Goal: Task Accomplishment & Management: Complete application form

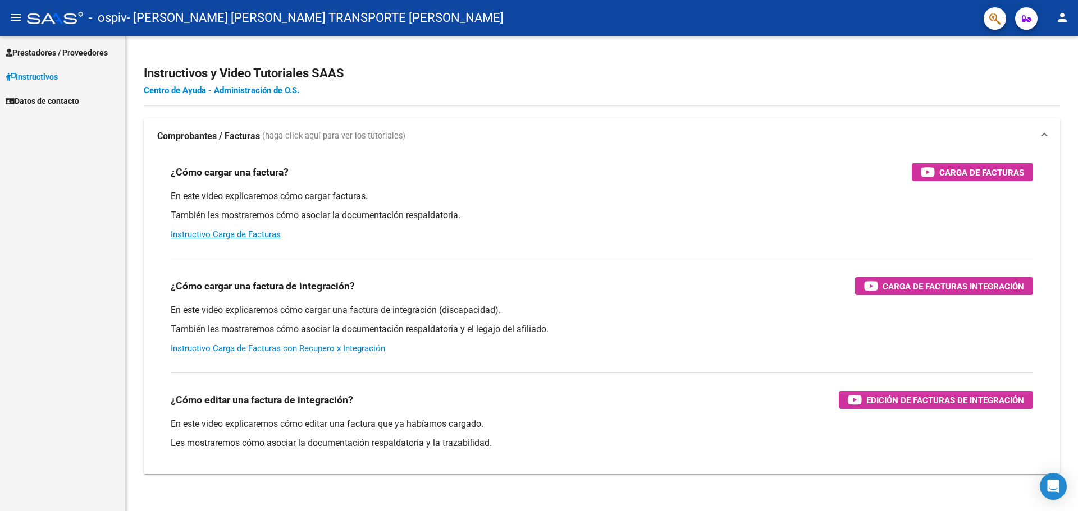
click at [50, 44] on link "Prestadores / Proveedores" at bounding box center [62, 52] width 125 height 24
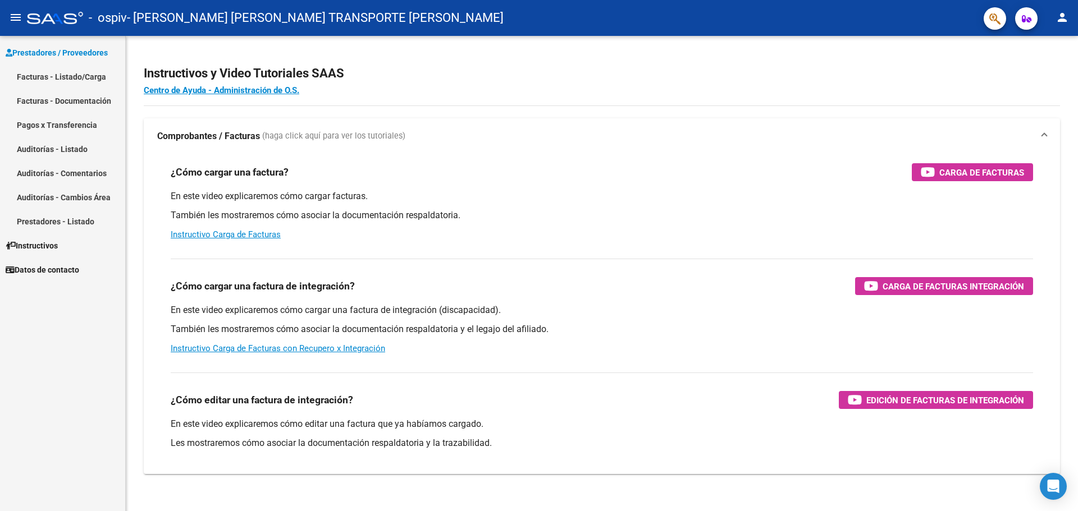
click at [38, 84] on link "Facturas - Listado/Carga" at bounding box center [62, 77] width 125 height 24
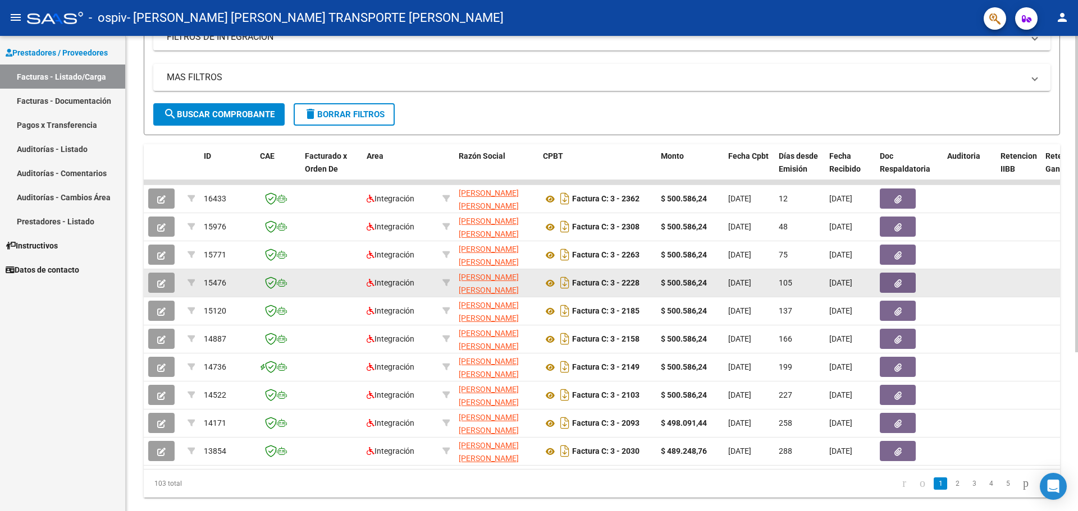
scroll to position [224, 0]
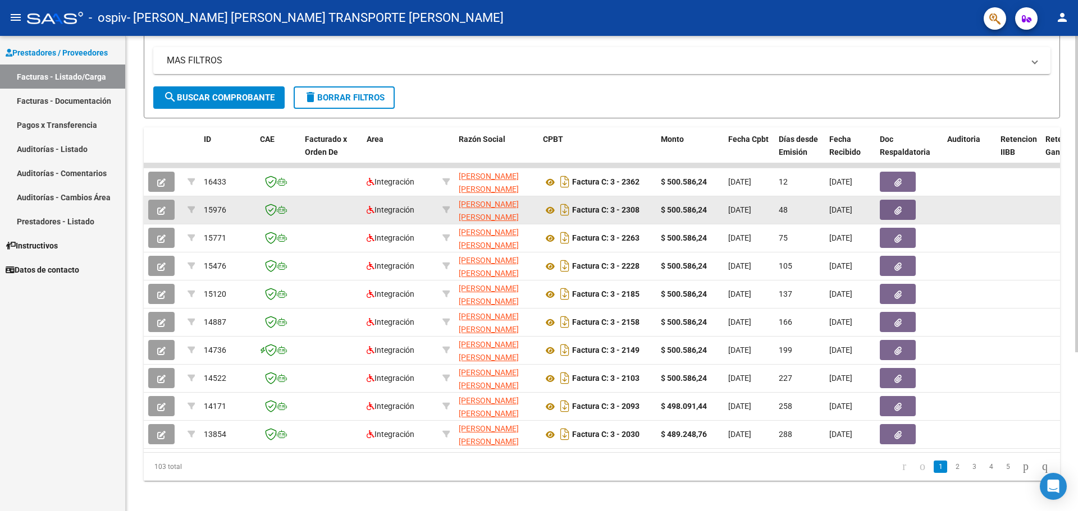
click at [159, 210] on icon "button" at bounding box center [161, 211] width 8 height 8
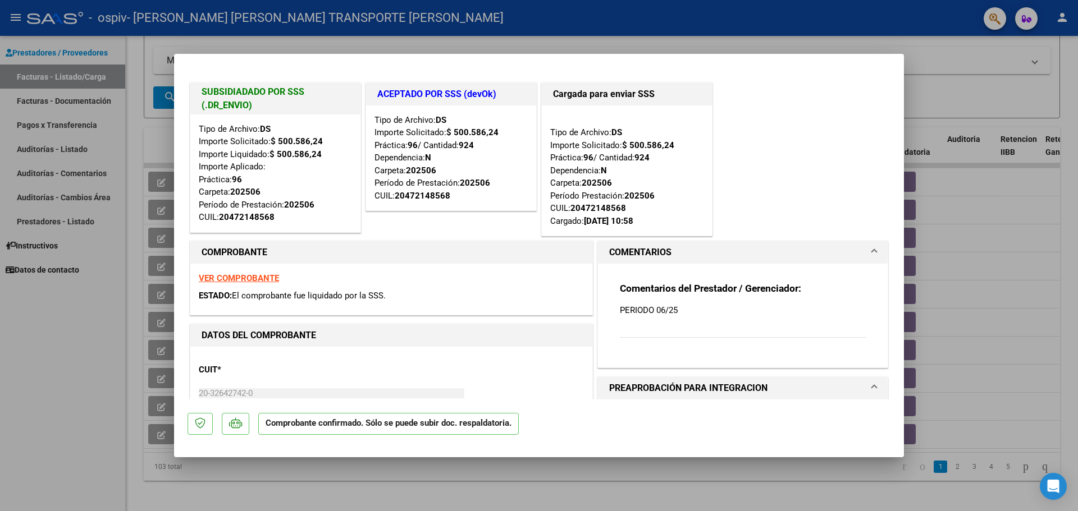
click at [1015, 217] on div at bounding box center [539, 255] width 1078 height 511
type input "$ 0,00"
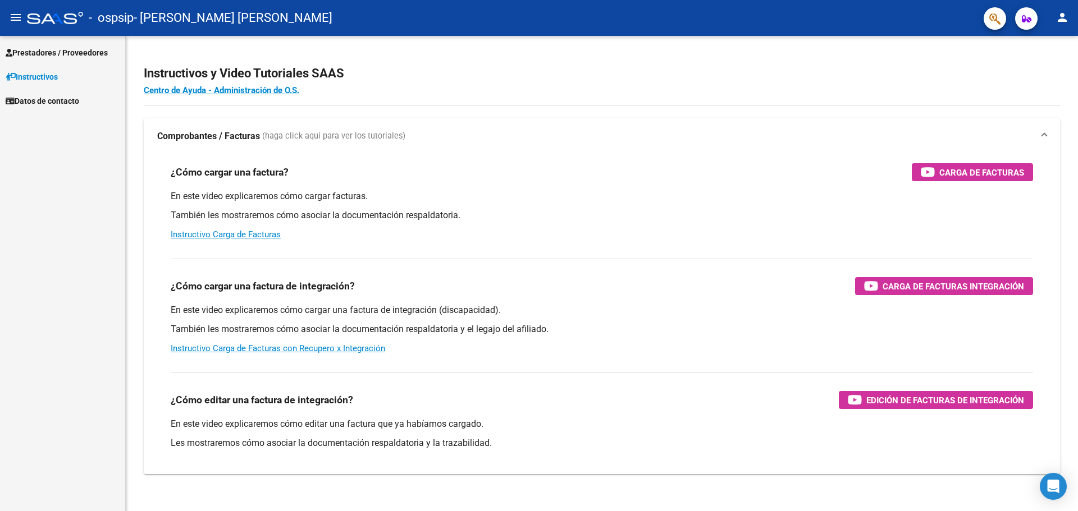
click at [74, 66] on link "Instructivos" at bounding box center [62, 77] width 125 height 24
click at [74, 57] on span "Prestadores / Proveedores" at bounding box center [57, 53] width 102 height 12
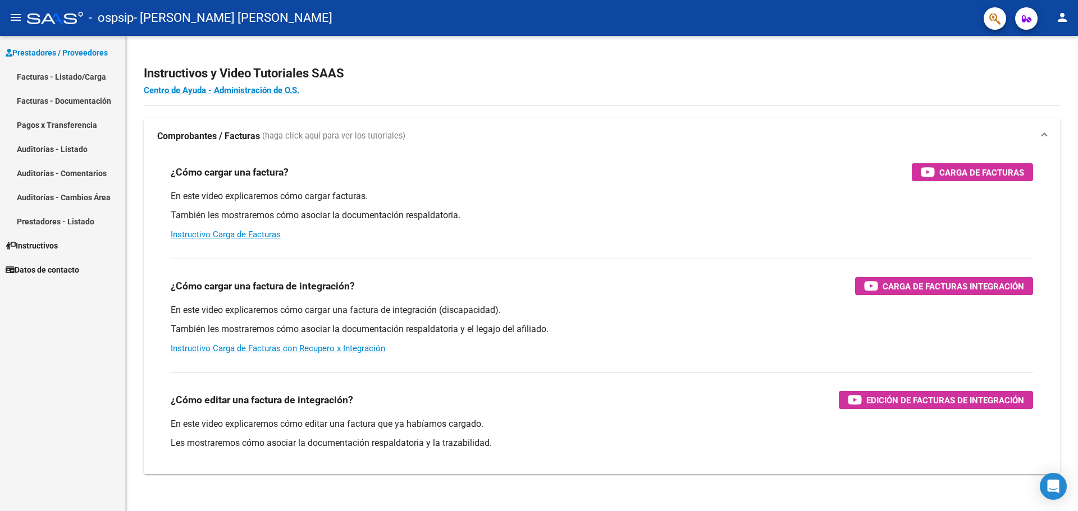
click at [71, 79] on link "Facturas - Listado/Carga" at bounding box center [62, 77] width 125 height 24
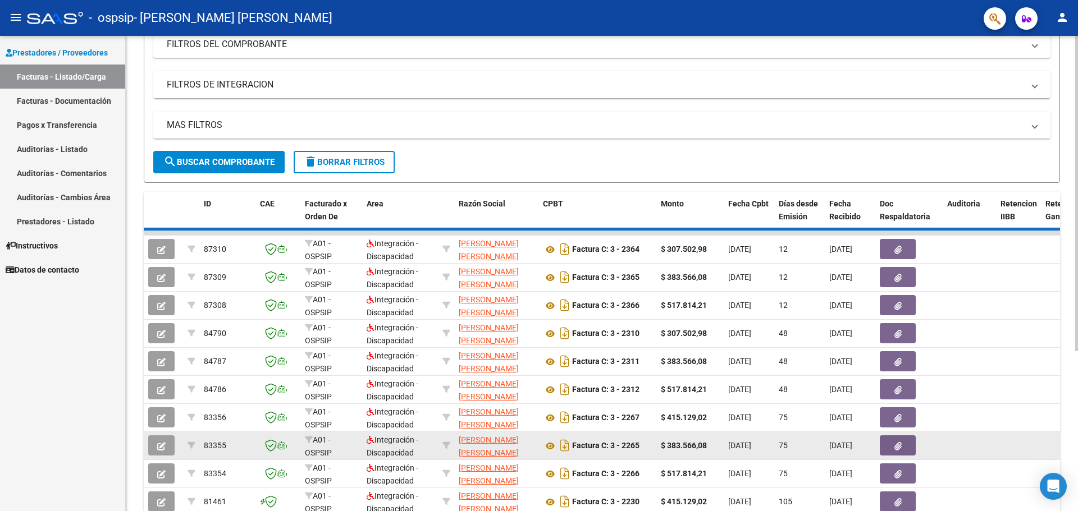
scroll to position [224, 0]
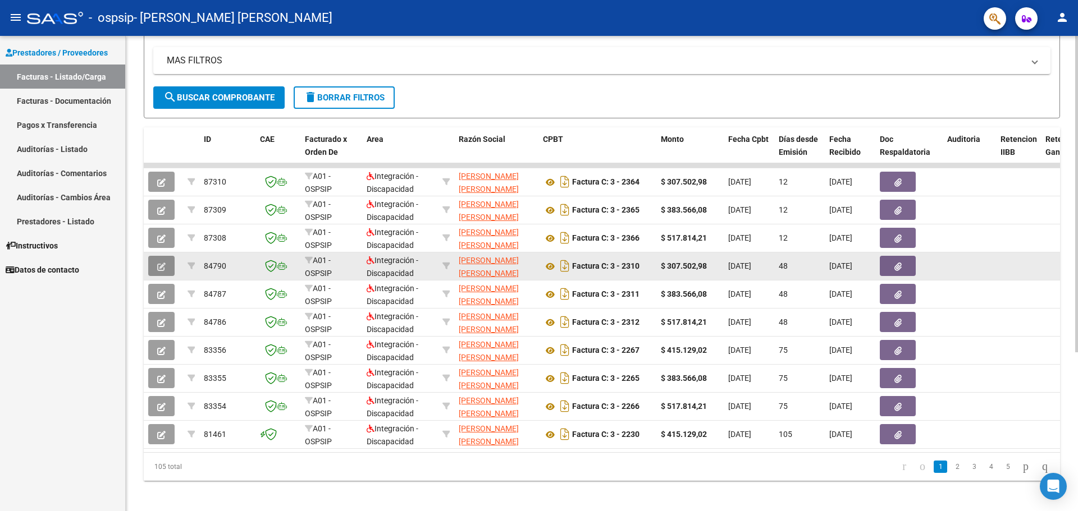
click at [155, 269] on button "button" at bounding box center [161, 266] width 26 height 20
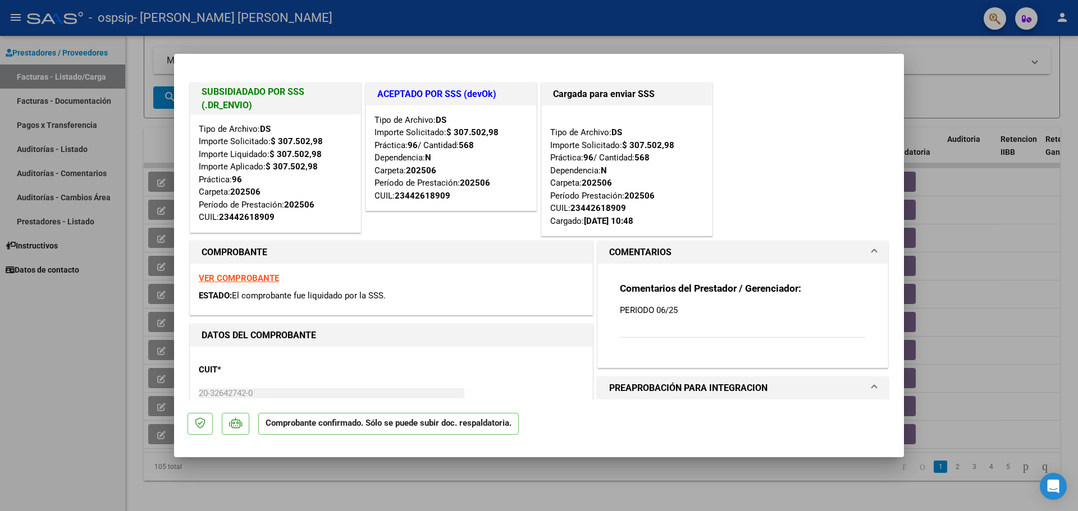
click at [117, 308] on div at bounding box center [539, 255] width 1078 height 511
type input "$ 0,00"
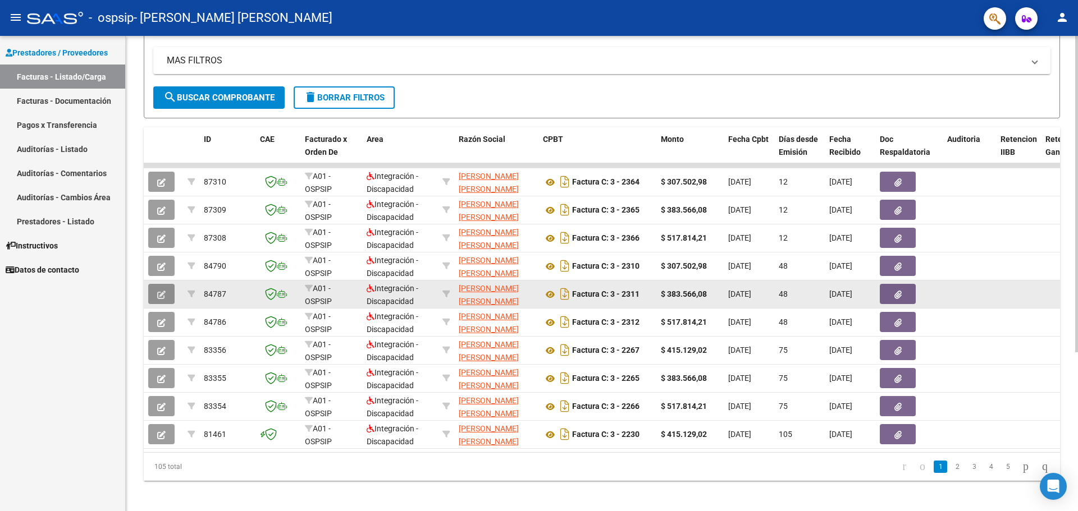
click at [155, 291] on button "button" at bounding box center [161, 294] width 26 height 20
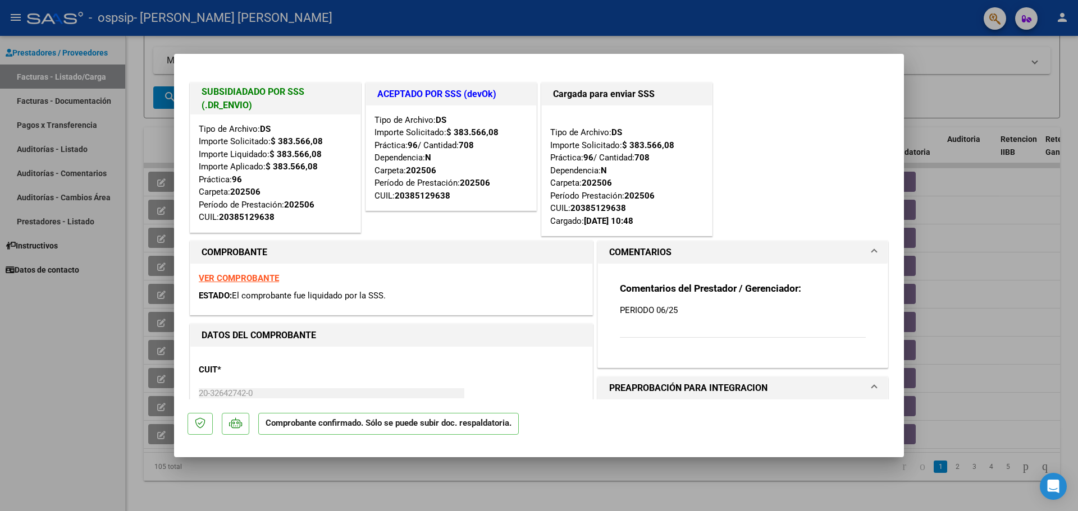
click at [144, 310] on div at bounding box center [539, 255] width 1078 height 511
type input "$ 0,00"
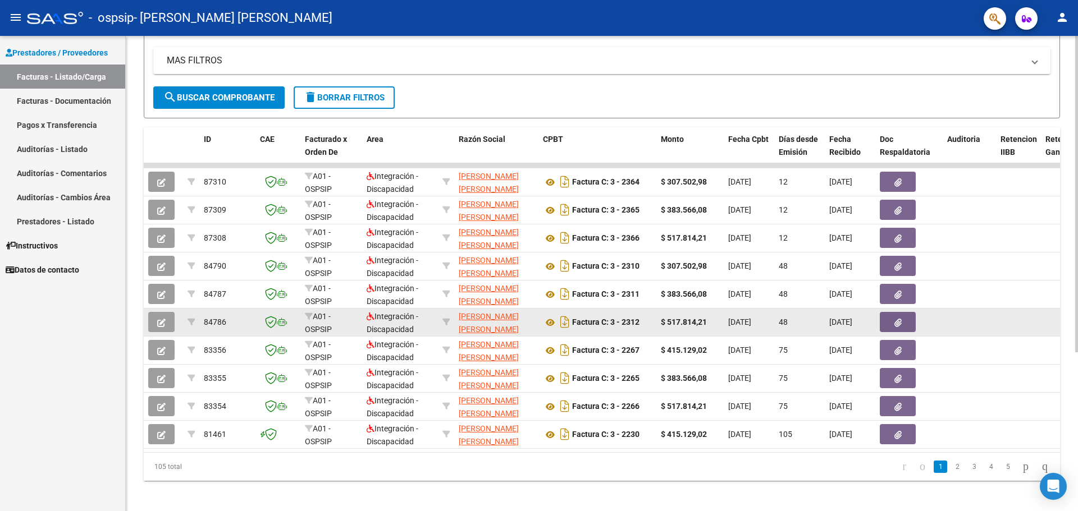
click at [154, 319] on button "button" at bounding box center [161, 322] width 26 height 20
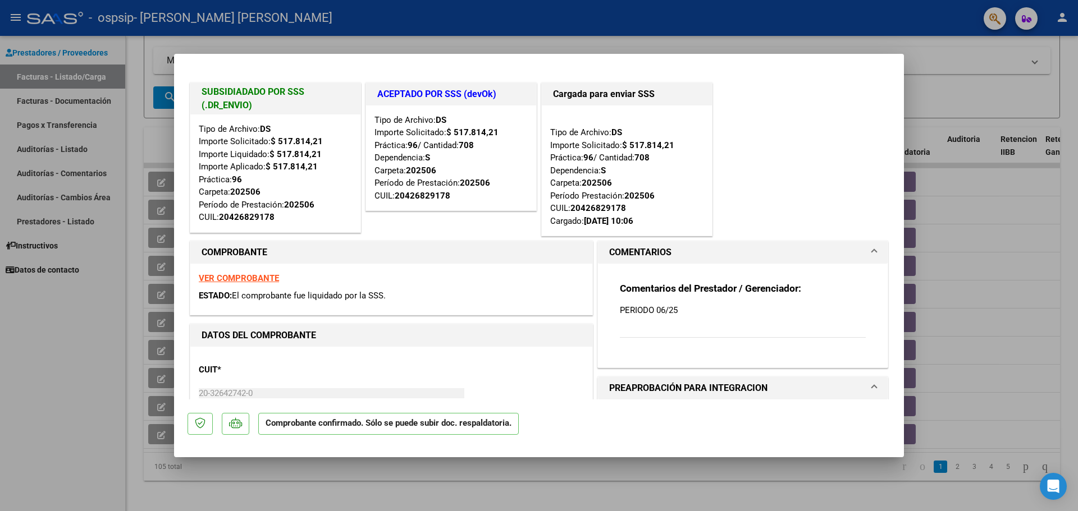
click at [115, 338] on div at bounding box center [539, 255] width 1078 height 511
type input "$ 0,00"
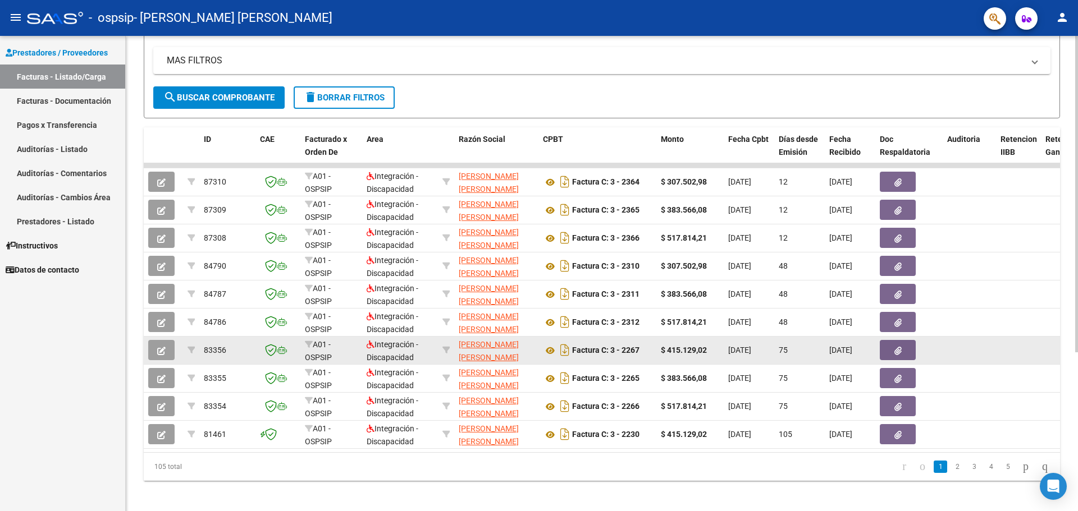
click at [170, 350] on button "button" at bounding box center [161, 350] width 26 height 20
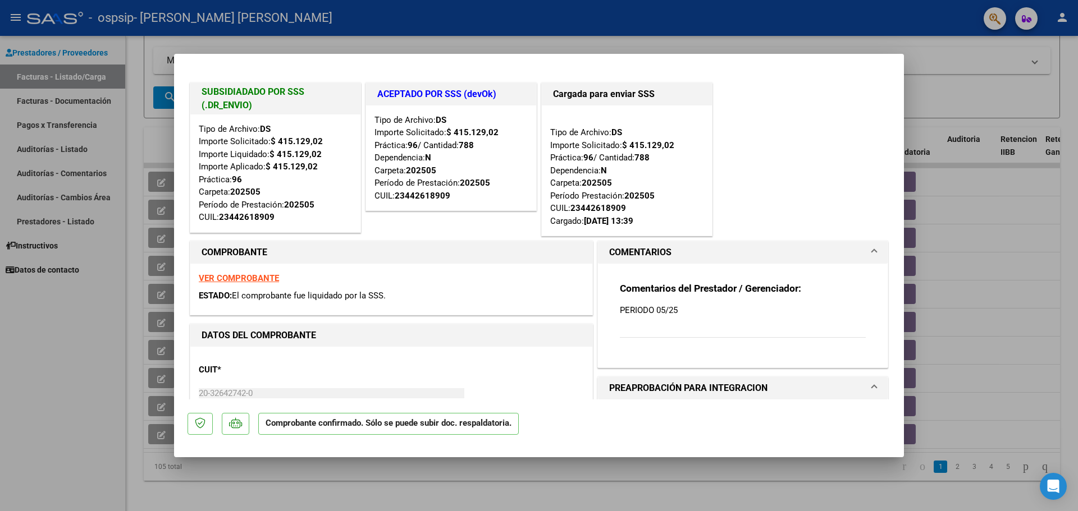
click at [100, 356] on div at bounding box center [539, 255] width 1078 height 511
type input "$ 0,00"
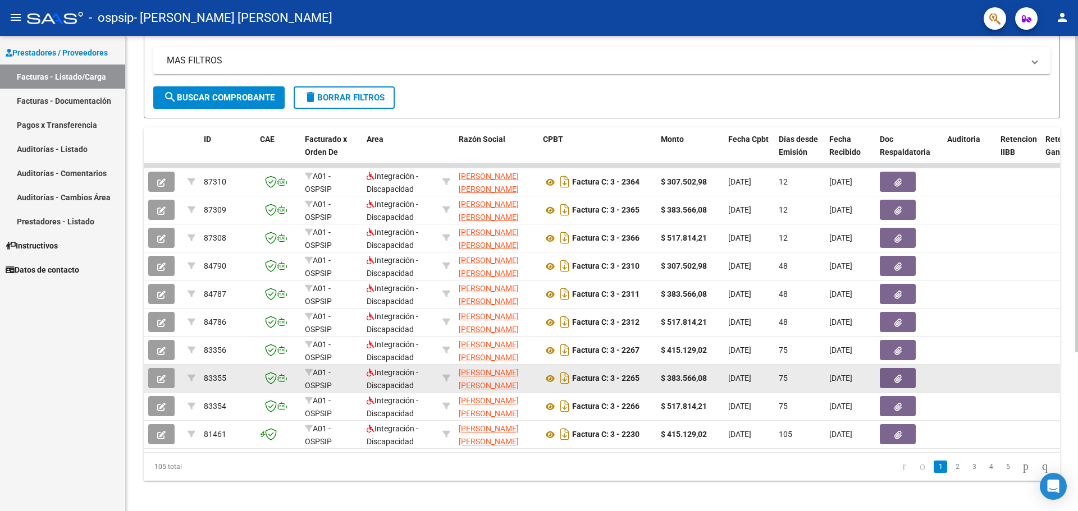
click at [157, 382] on icon "button" at bounding box center [161, 379] width 8 height 8
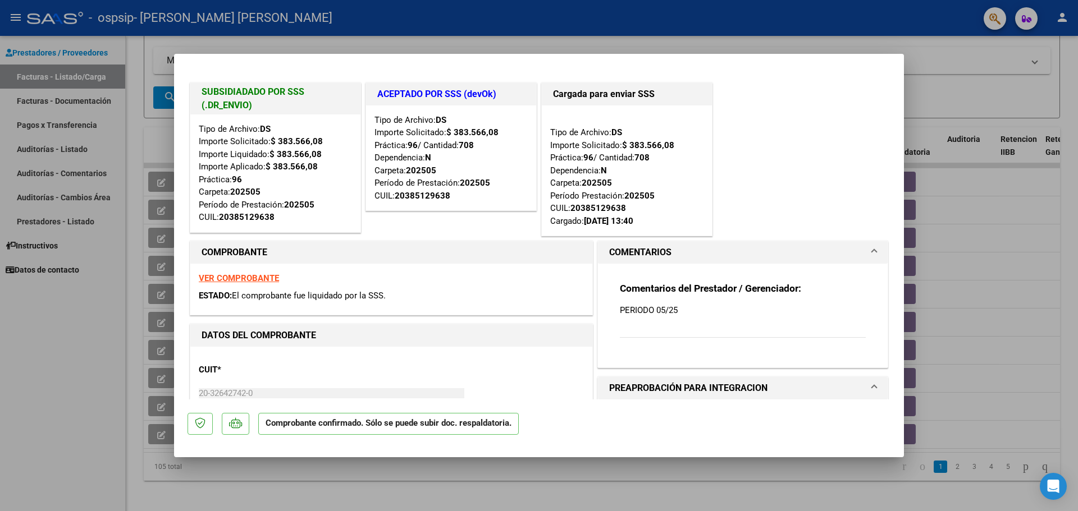
click at [113, 393] on div at bounding box center [539, 255] width 1078 height 511
type input "$ 0,00"
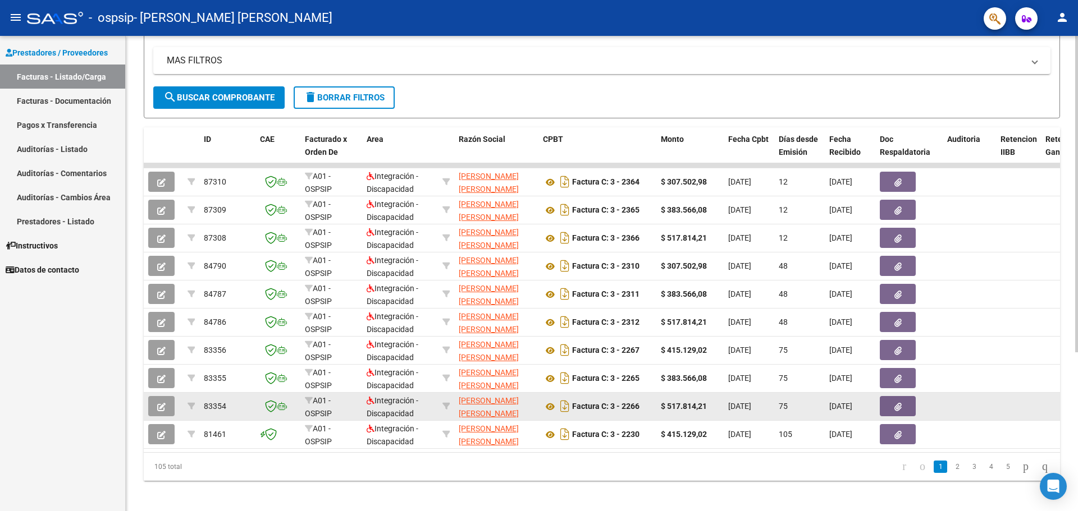
click at [150, 415] on button "button" at bounding box center [161, 406] width 26 height 20
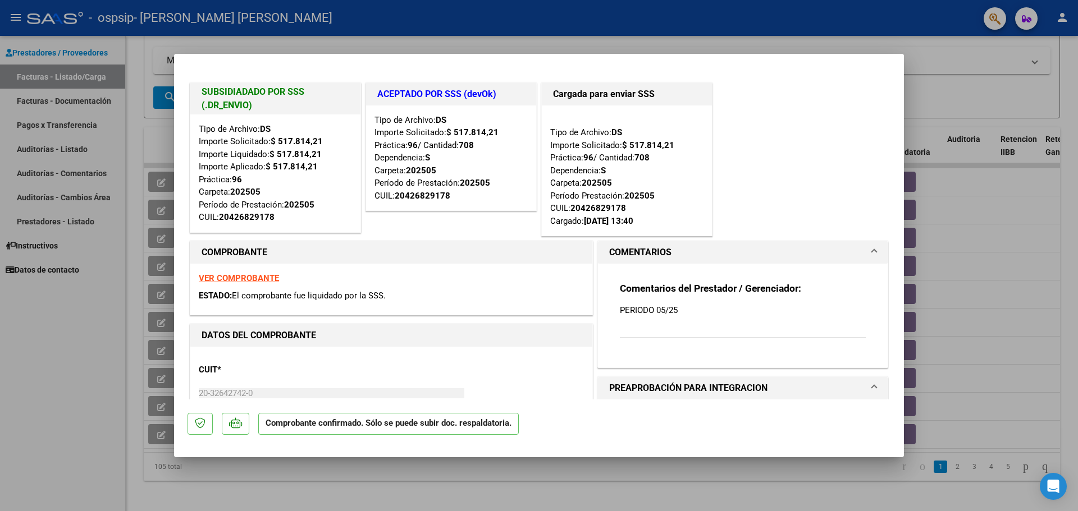
click at [73, 419] on div at bounding box center [539, 255] width 1078 height 511
type input "$ 0,00"
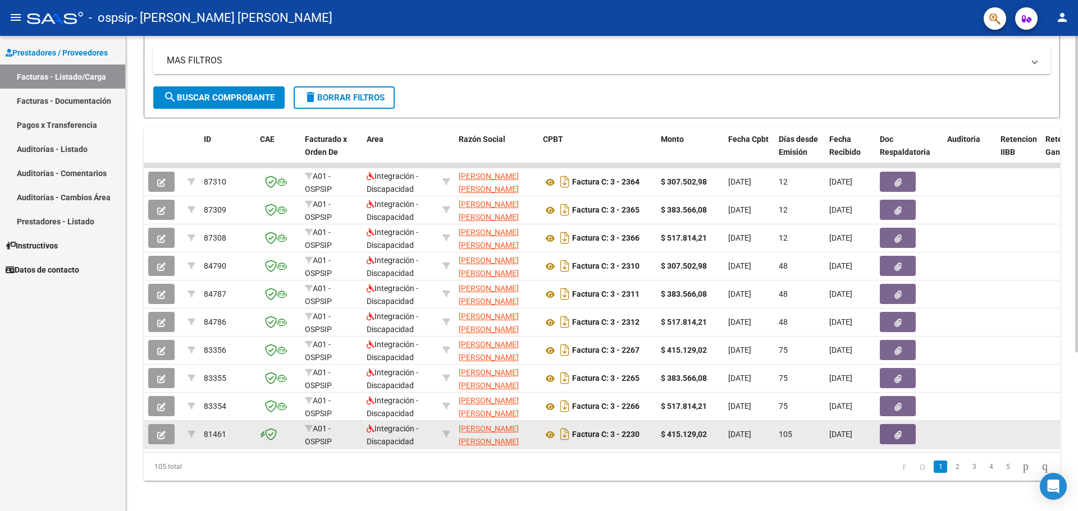
click at [164, 437] on icon "button" at bounding box center [161, 435] width 8 height 8
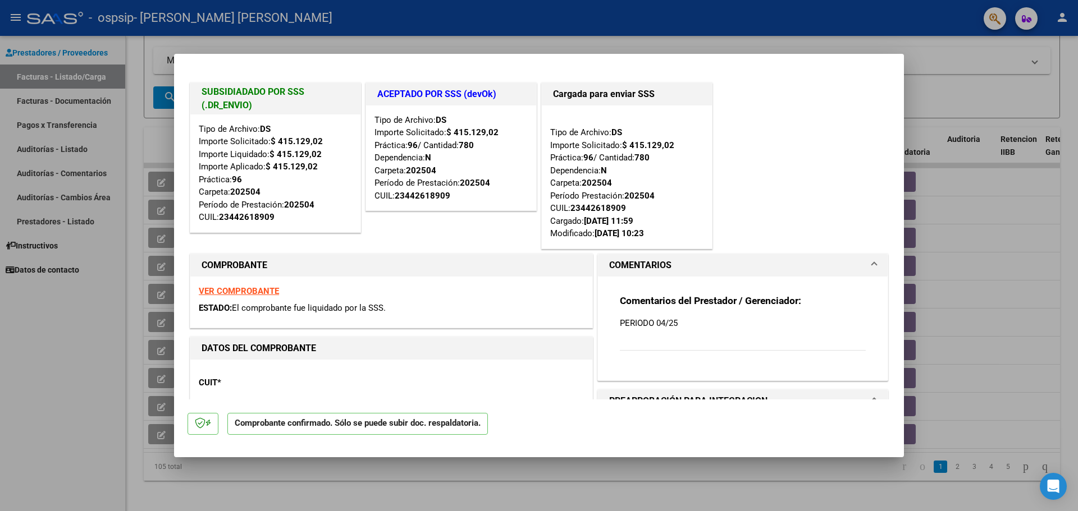
click at [134, 415] on div at bounding box center [539, 255] width 1078 height 511
type input "$ 0,00"
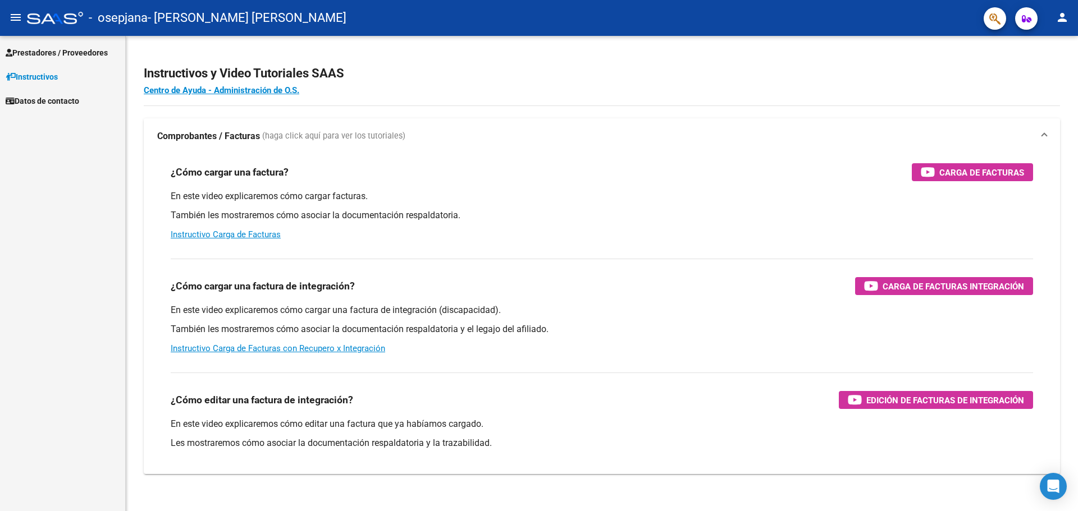
drag, startPoint x: 0, startPoint y: 0, endPoint x: 86, endPoint y: 48, distance: 98.7
click at [86, 48] on span "Prestadores / Proveedores" at bounding box center [57, 53] width 102 height 12
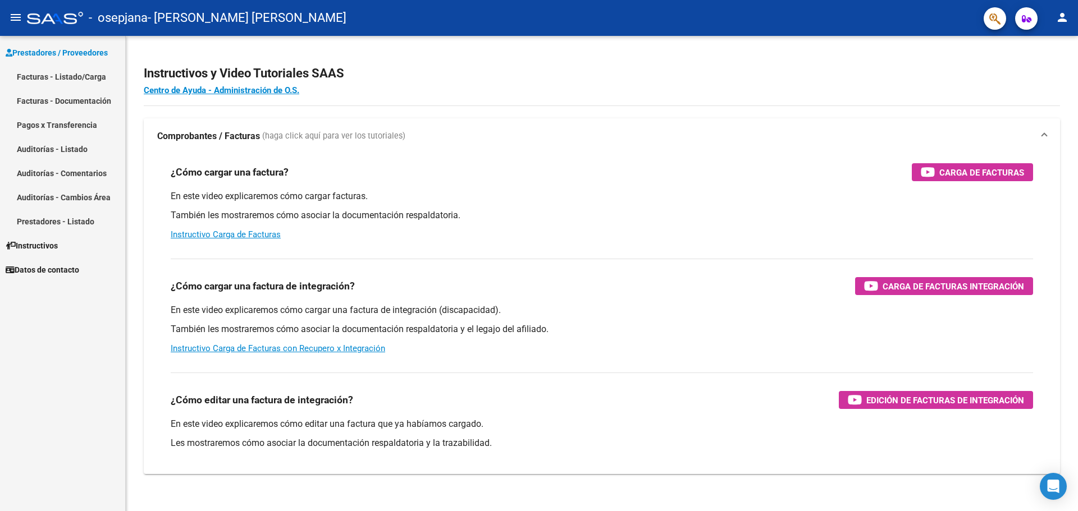
click at [82, 77] on link "Facturas - Listado/Carga" at bounding box center [62, 77] width 125 height 24
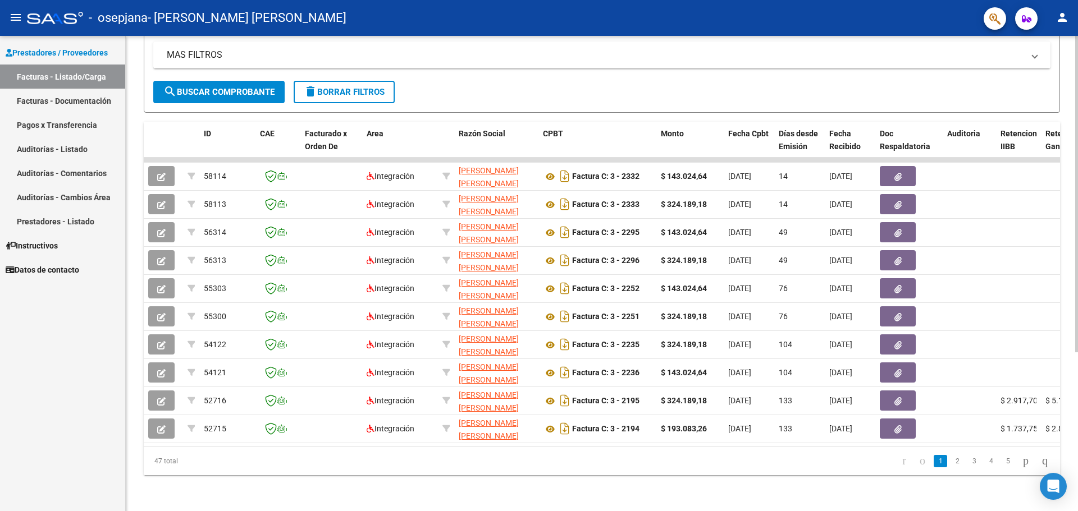
scroll to position [239, 0]
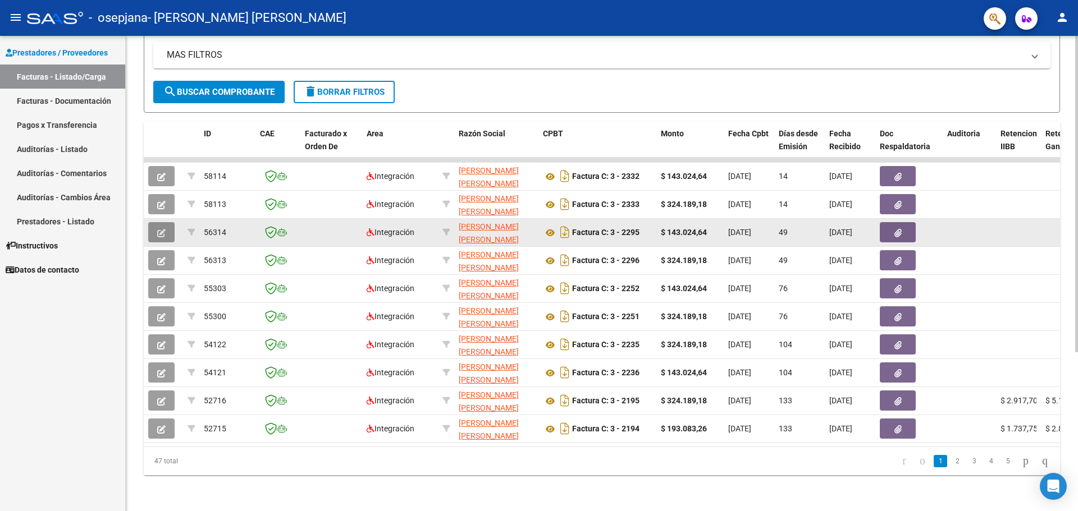
click at [163, 222] on button "button" at bounding box center [161, 232] width 26 height 20
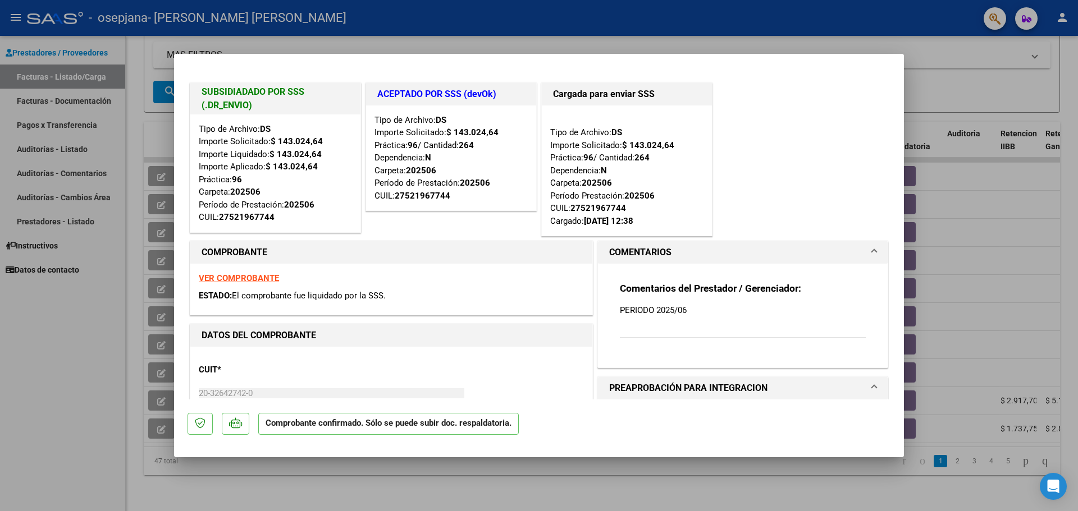
click at [101, 319] on div at bounding box center [539, 255] width 1078 height 511
type input "$ 0,00"
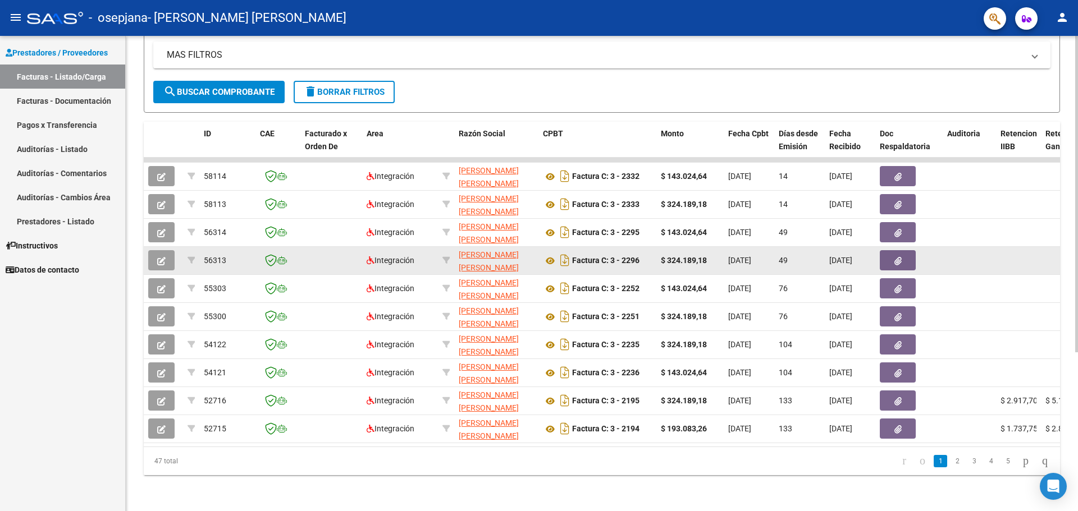
click at [168, 250] on button "button" at bounding box center [161, 260] width 26 height 20
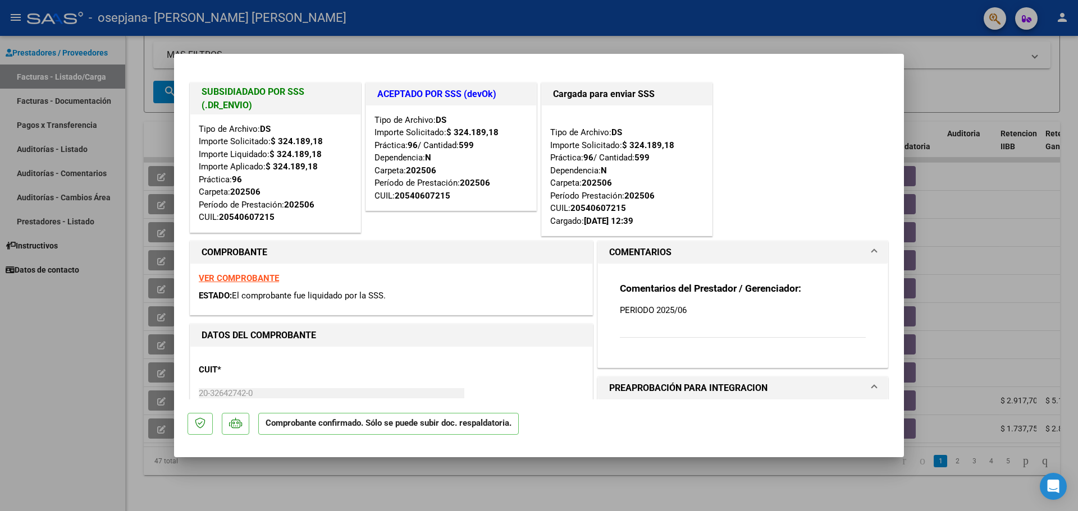
click at [123, 315] on div at bounding box center [539, 255] width 1078 height 511
type input "$ 0,00"
